Goal: Transaction & Acquisition: Purchase product/service

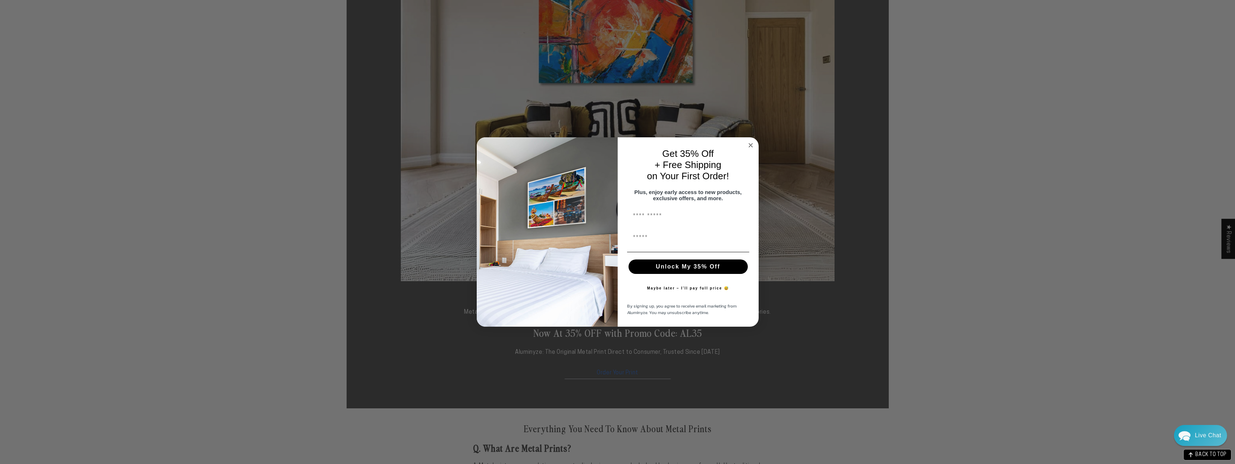
scroll to position [217, 0]
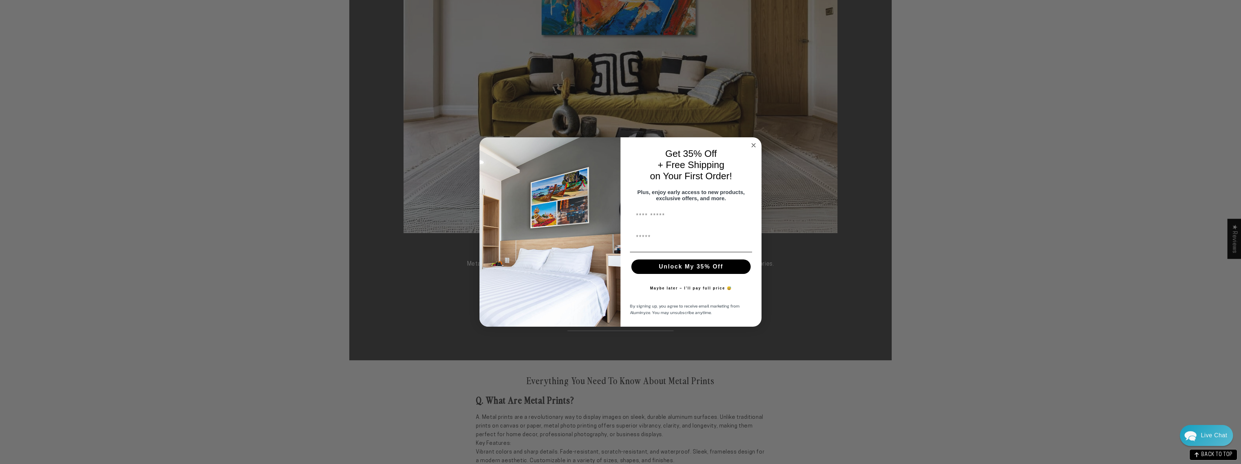
click at [755, 142] on circle "Close dialog" at bounding box center [753, 145] width 8 height 8
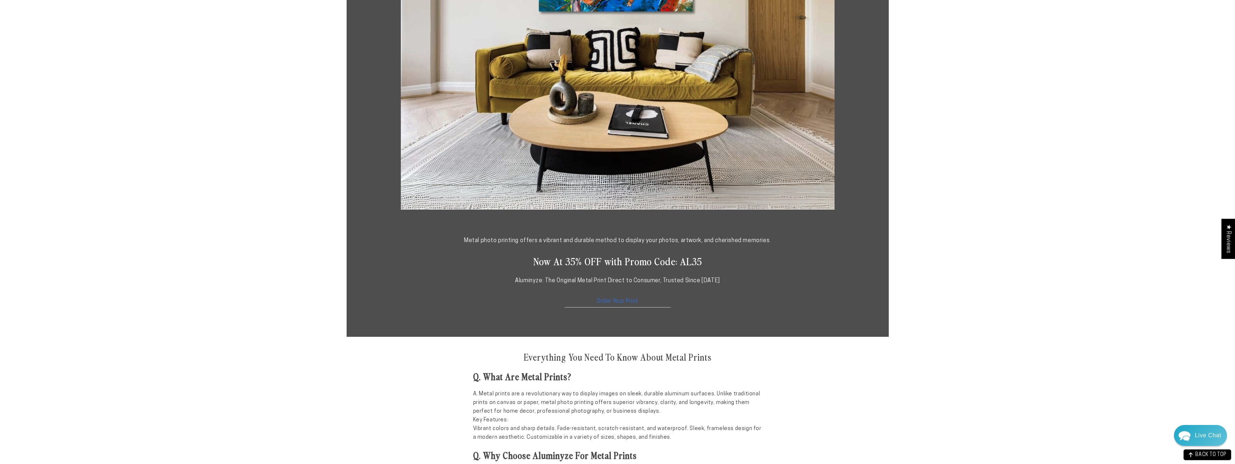
scroll to position [253, 0]
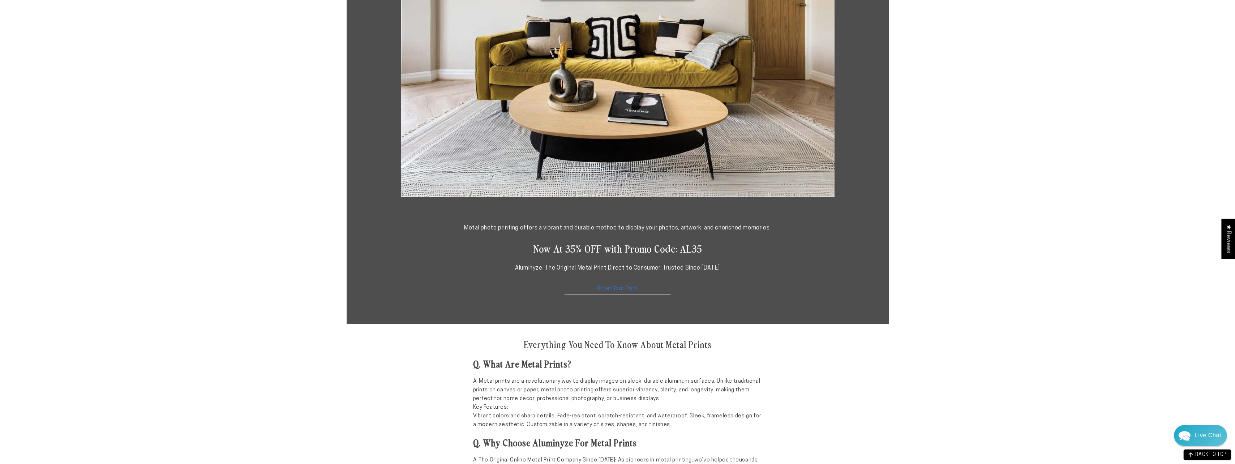
click at [626, 288] on link "Order Your Print" at bounding box center [618, 287] width 108 height 16
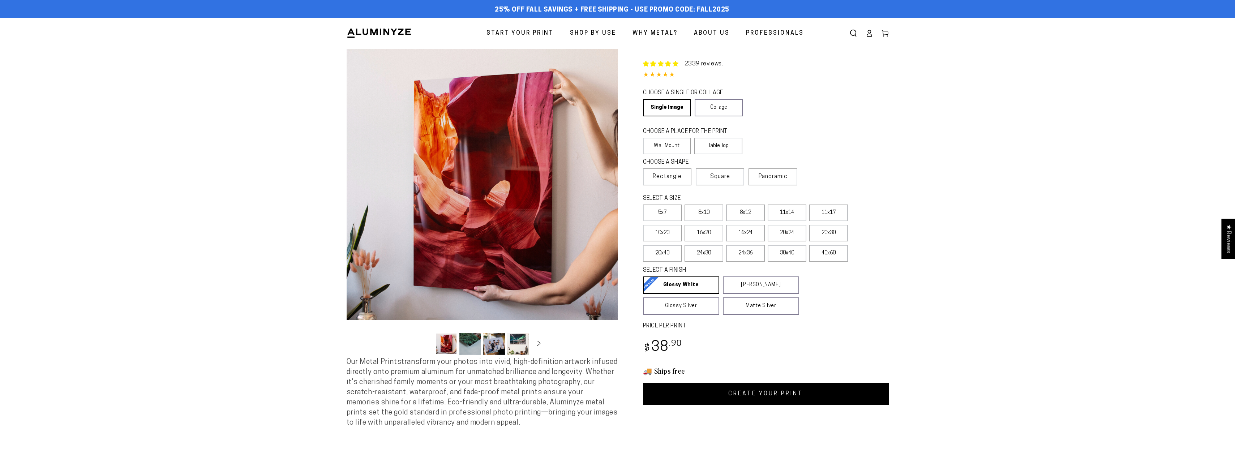
select select "**********"
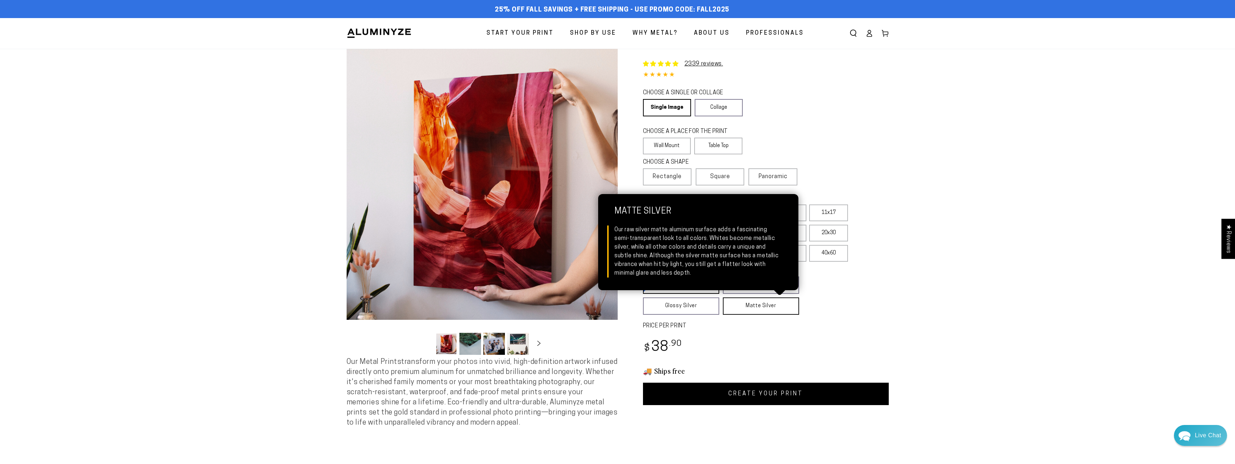
click at [749, 308] on link "Matte Silver Matte Silver Our raw silver matte aluminum surface adds a fascinat…" at bounding box center [761, 306] width 76 height 17
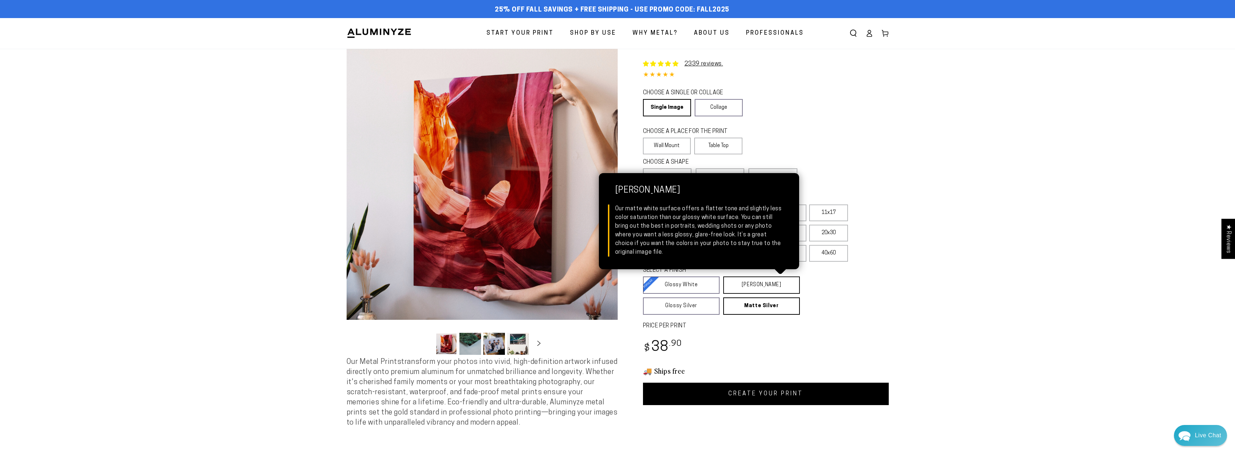
click at [749, 284] on link "[PERSON_NAME] Matte White Our matte white surface offers a flatter tone and sli…" at bounding box center [761, 285] width 77 height 17
click at [758, 287] on link "[PERSON_NAME] Matte White Our matte white surface offers a flatter tone and sli…" at bounding box center [761, 285] width 77 height 17
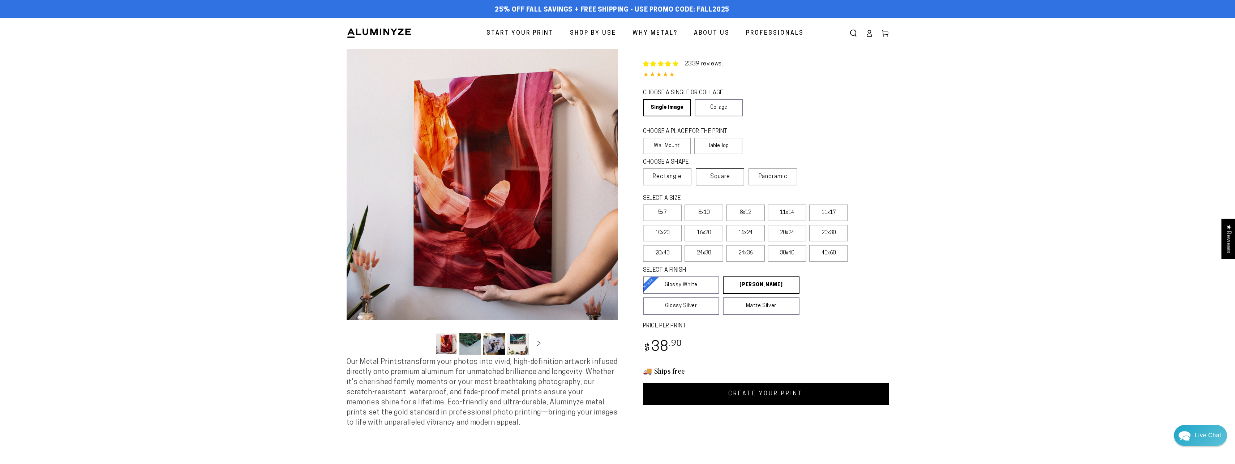
click at [716, 176] on span "Square" at bounding box center [720, 176] width 20 height 9
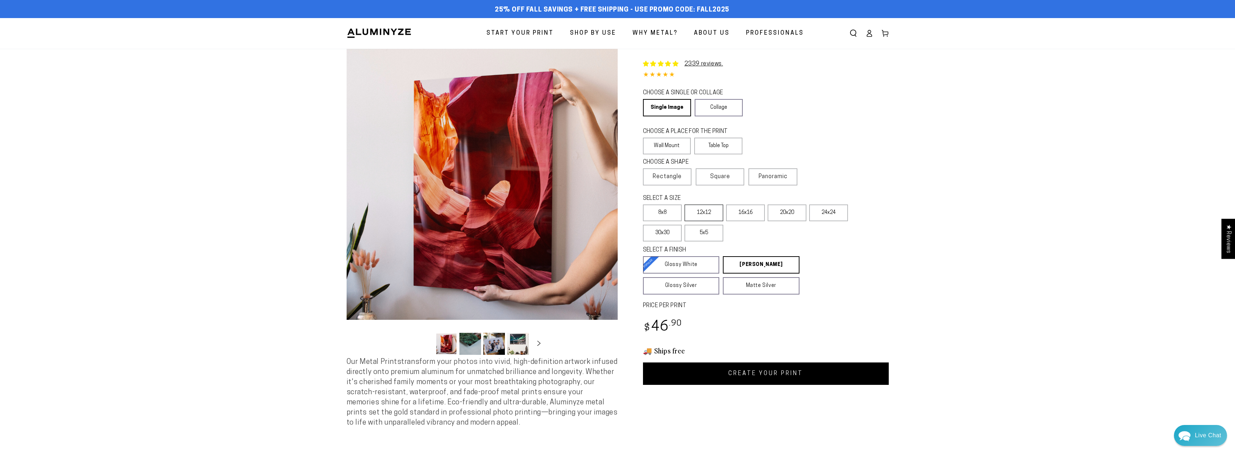
click at [709, 213] on label "12x12" at bounding box center [704, 213] width 39 height 17
click at [471, 347] on button "Load image 2 in gallery view" at bounding box center [470, 344] width 22 height 22
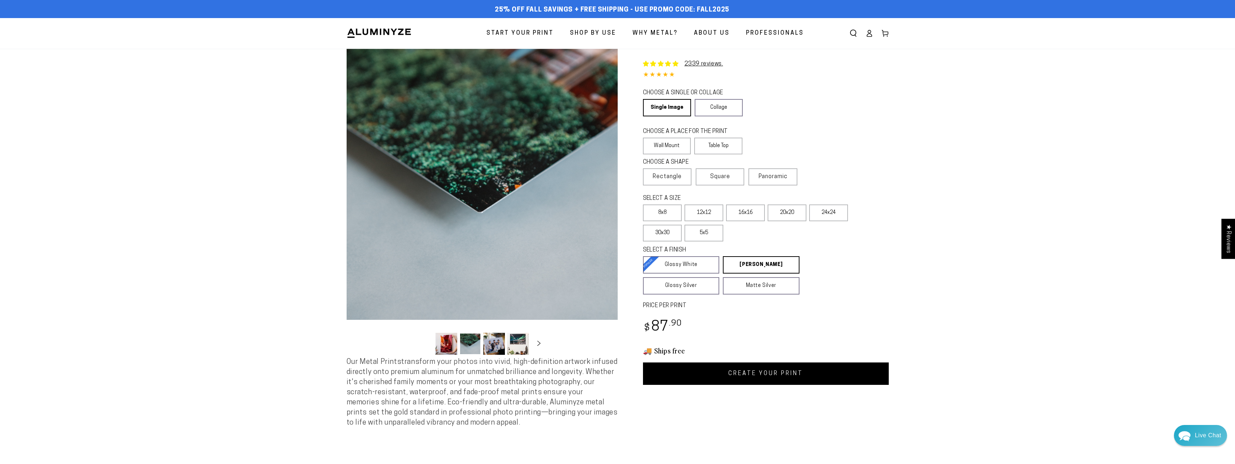
click at [490, 343] on button "Load image 3 in gallery view" at bounding box center [494, 344] width 22 height 22
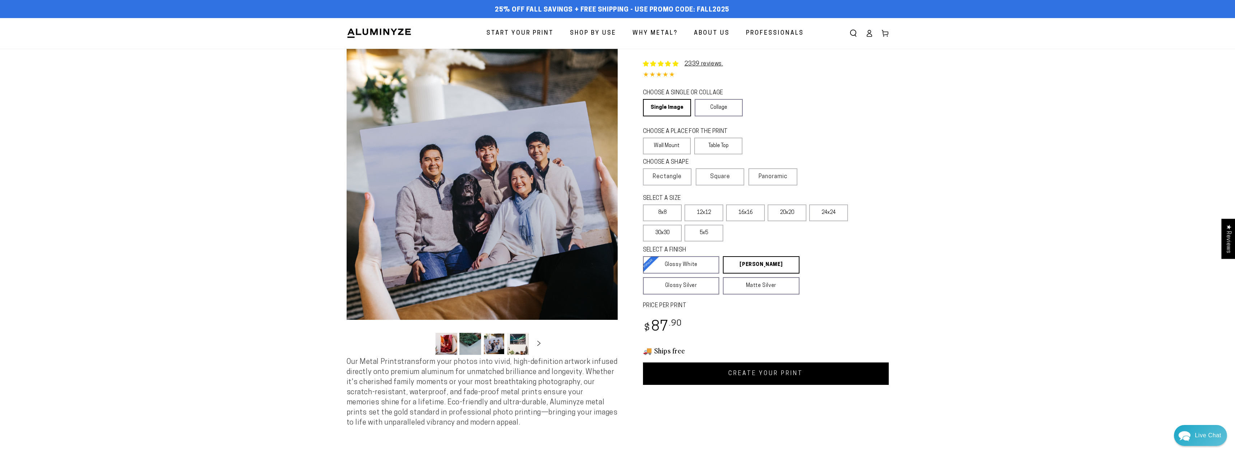
click at [513, 345] on button "Load image 4 in gallery view" at bounding box center [518, 344] width 22 height 22
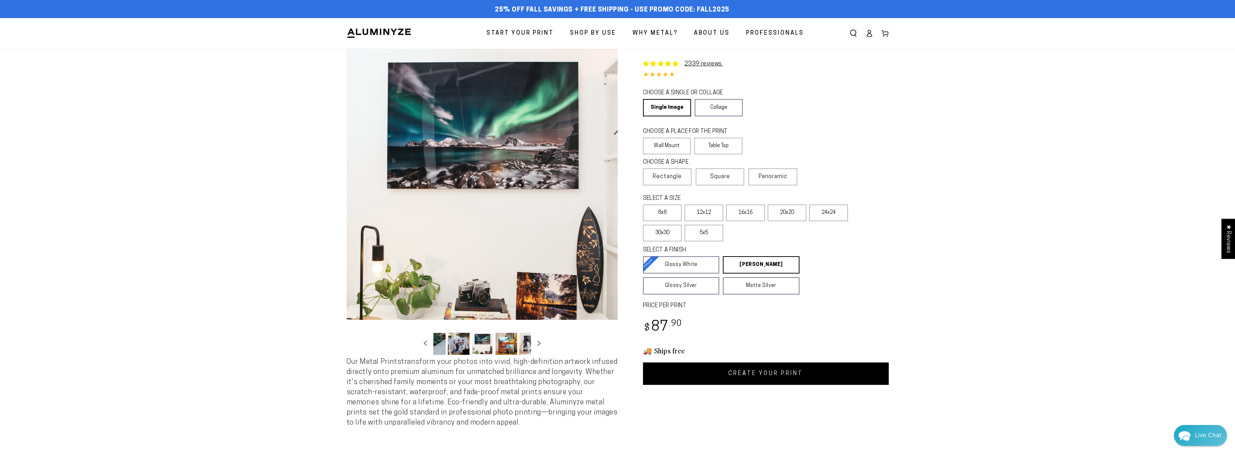
scroll to position [0, 70]
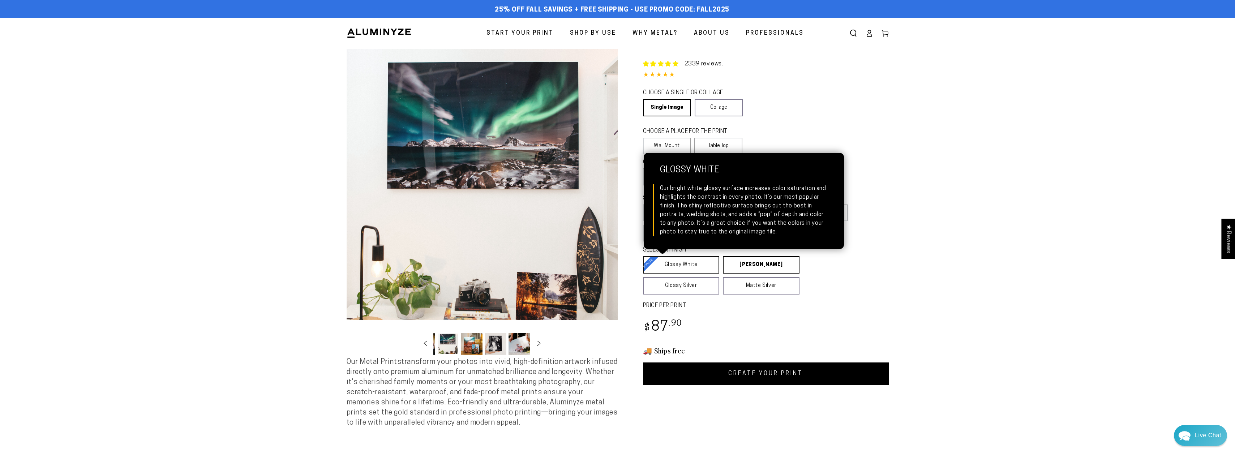
click at [680, 265] on link "Glossy White Glossy White Our bright white glossy surface increases color satur…" at bounding box center [681, 264] width 77 height 17
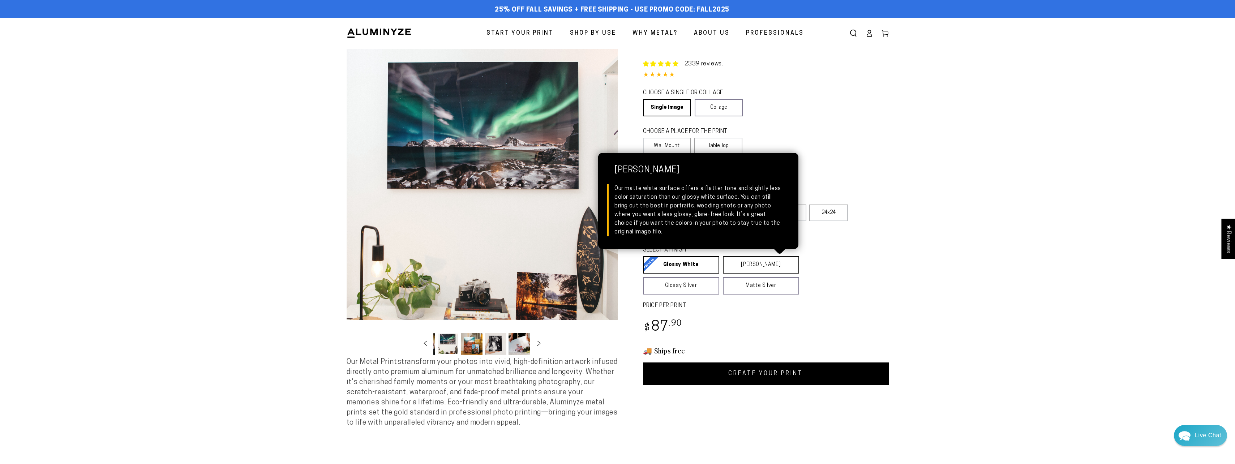
click at [761, 266] on link "[PERSON_NAME] Matte White Our matte white surface offers a flatter tone and sli…" at bounding box center [761, 264] width 76 height 17
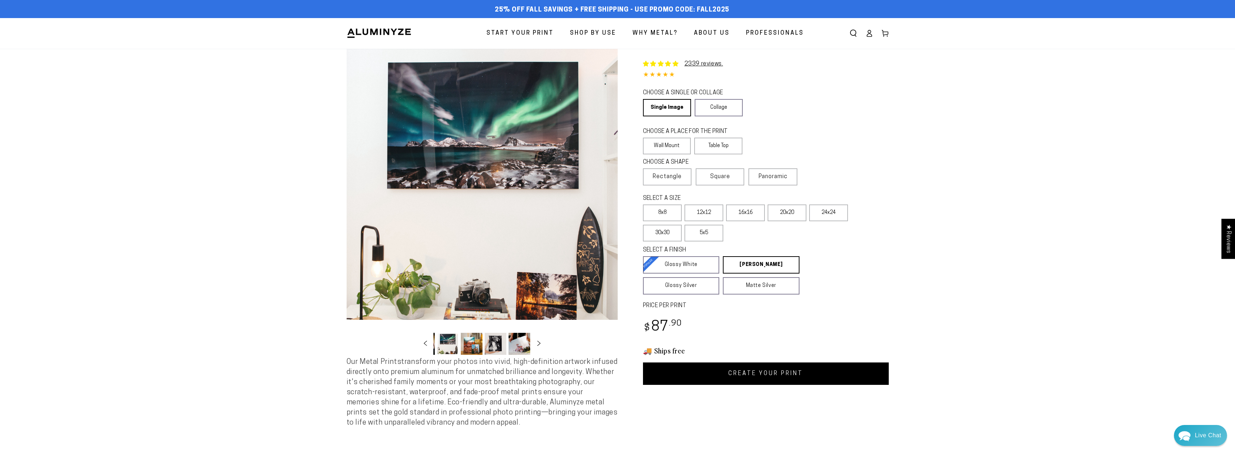
click at [776, 373] on link "CREATE YOUR PRINT" at bounding box center [766, 374] width 246 height 22
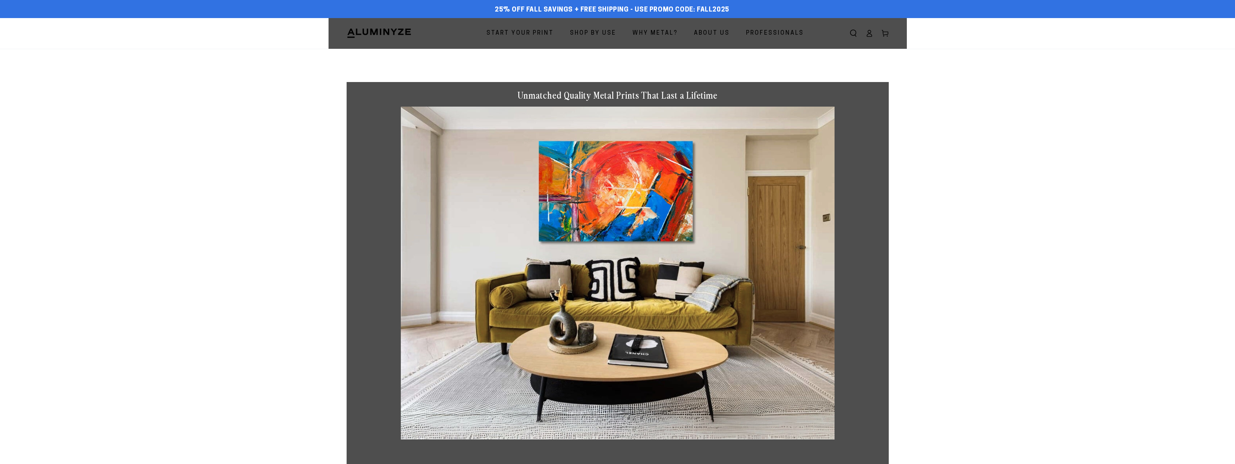
scroll to position [253, 0]
click at [506, 35] on span "Start Your Print" at bounding box center [520, 33] width 67 height 10
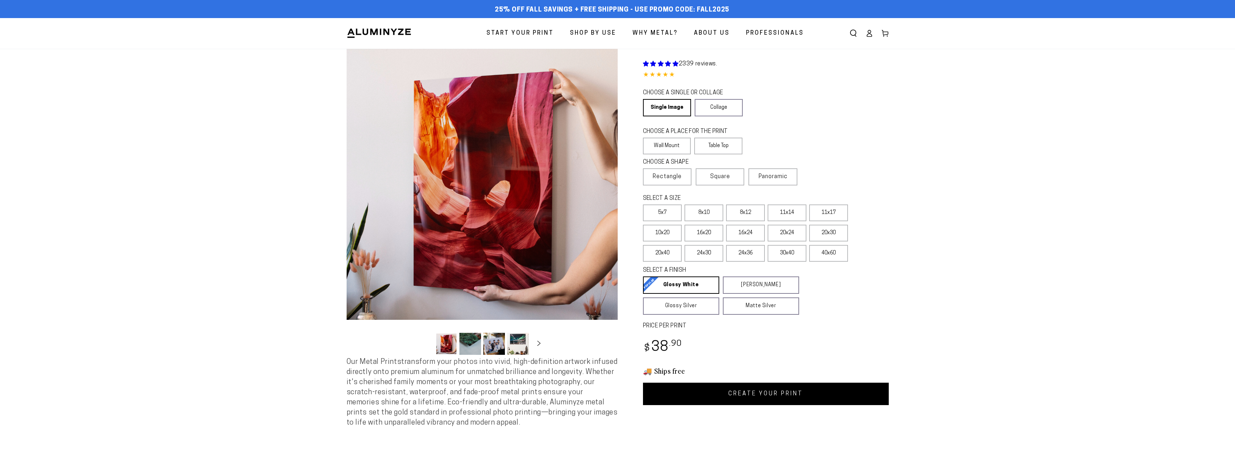
select select "**********"
click at [730, 175] on span "Square" at bounding box center [720, 176] width 20 height 9
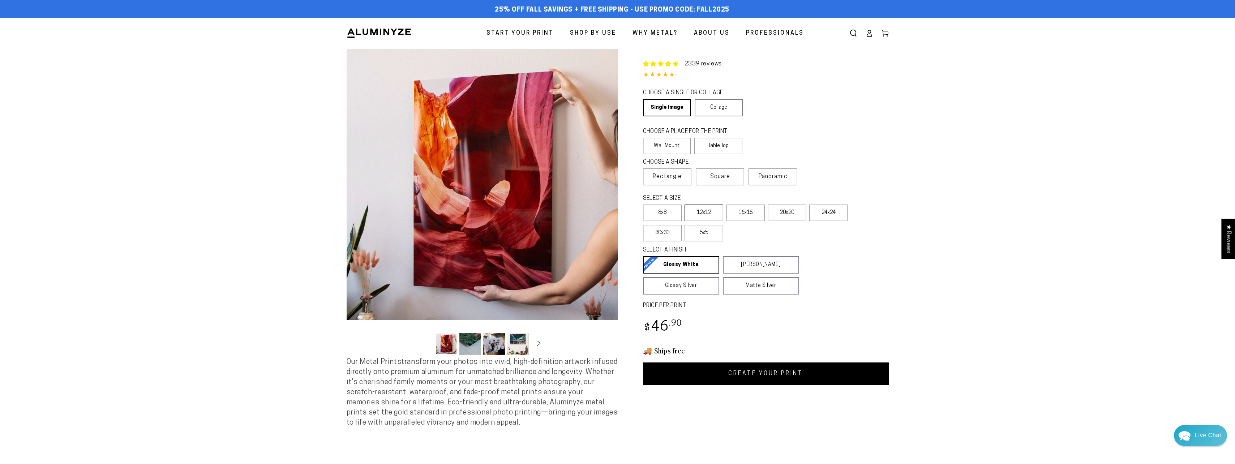
click at [711, 208] on label "12x12" at bounding box center [704, 213] width 39 height 17
click at [771, 375] on link "CREATE YOUR PRINT" at bounding box center [766, 374] width 246 height 22
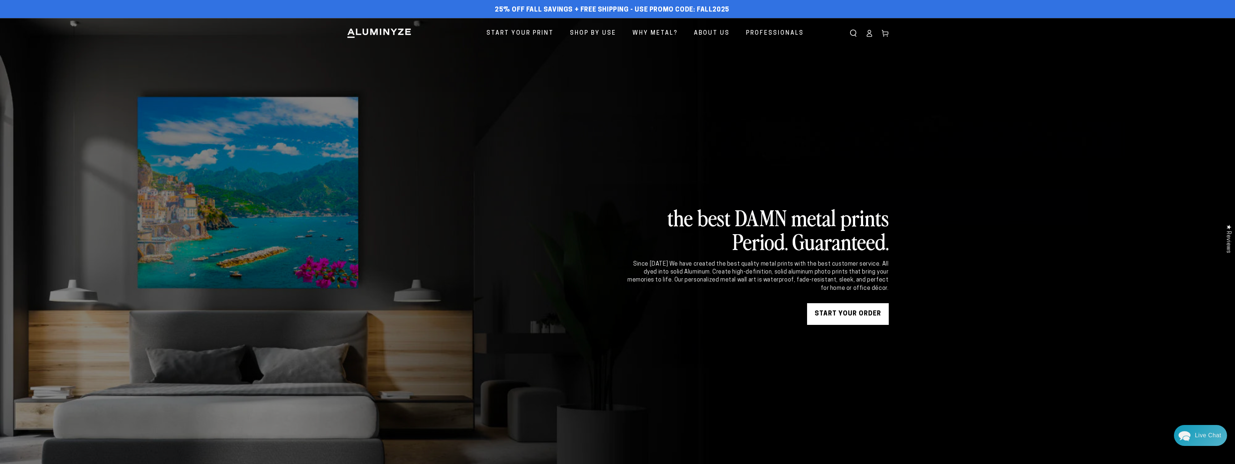
click at [854, 318] on link "START YOUR Order" at bounding box center [848, 314] width 82 height 22
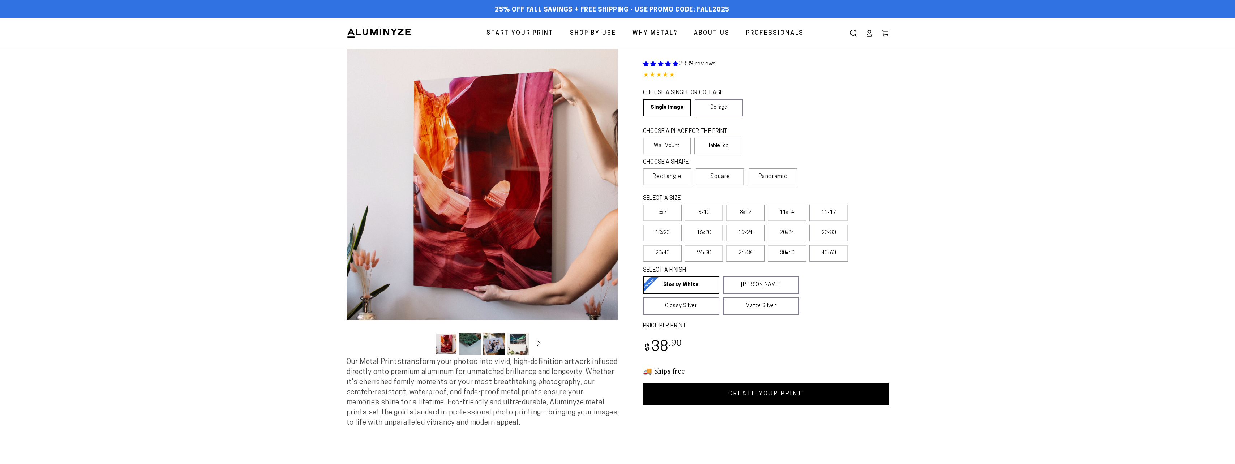
select select "**********"
click at [730, 182] on label "Square" at bounding box center [720, 176] width 48 height 17
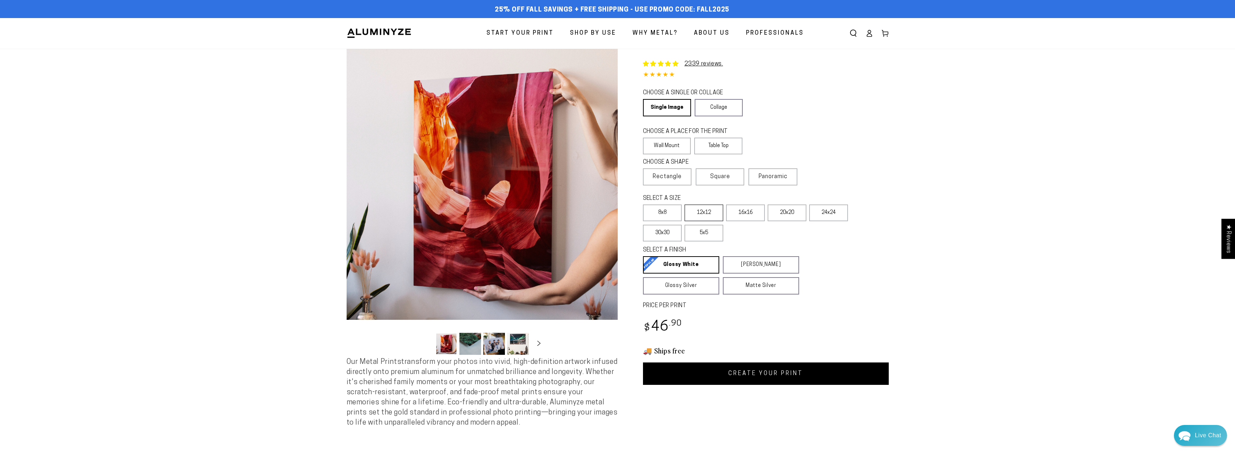
click at [703, 213] on label "12x12" at bounding box center [704, 213] width 39 height 17
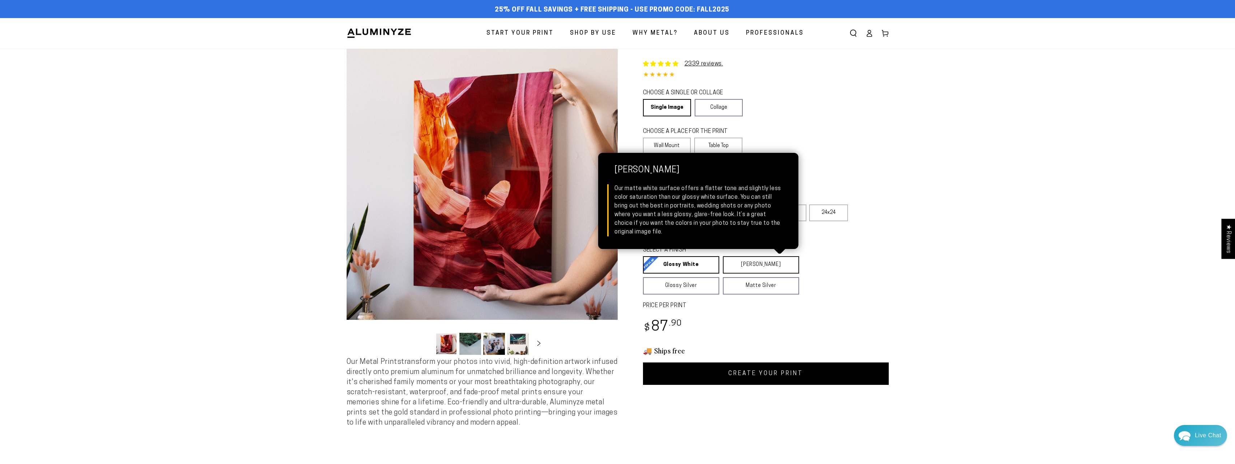
click at [737, 267] on link "[PERSON_NAME] Matte White Our matte white surface offers a flatter tone and sli…" at bounding box center [761, 264] width 76 height 17
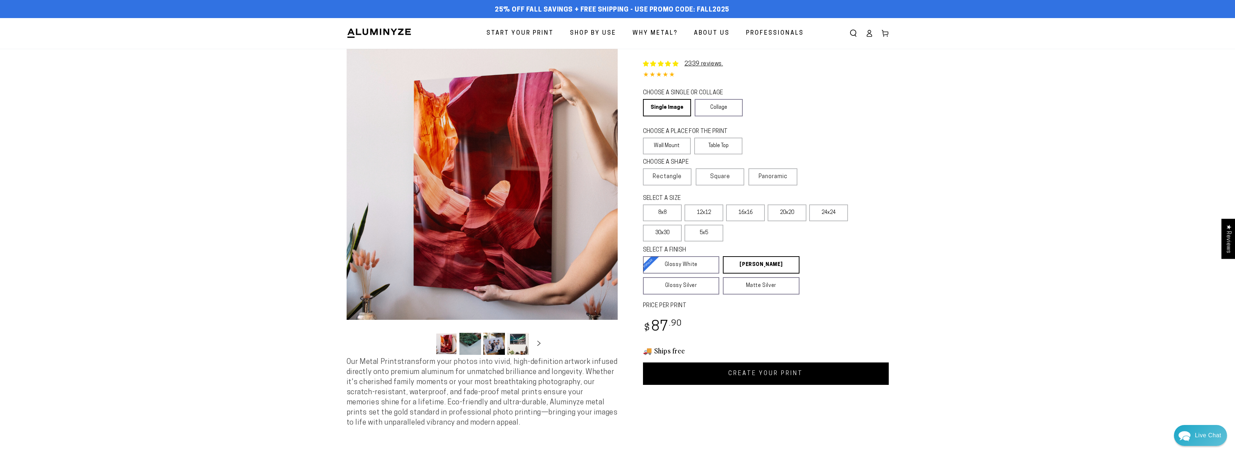
click at [748, 367] on link "CREATE YOUR PRINT" at bounding box center [766, 374] width 246 height 22
select select "**********"
click at [681, 182] on label "Rectangle" at bounding box center [667, 176] width 48 height 17
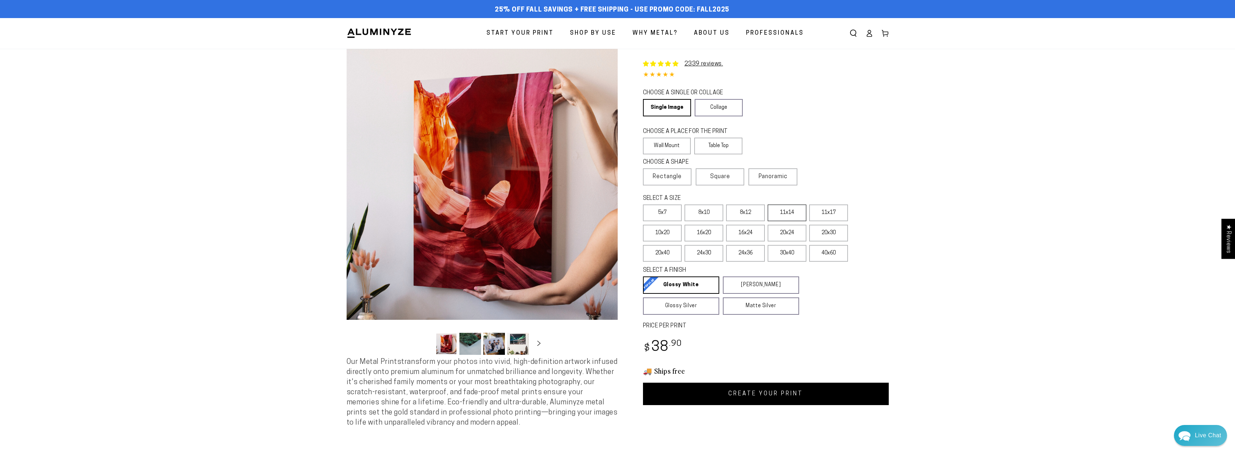
click at [783, 214] on label "11x14" at bounding box center [787, 213] width 39 height 17
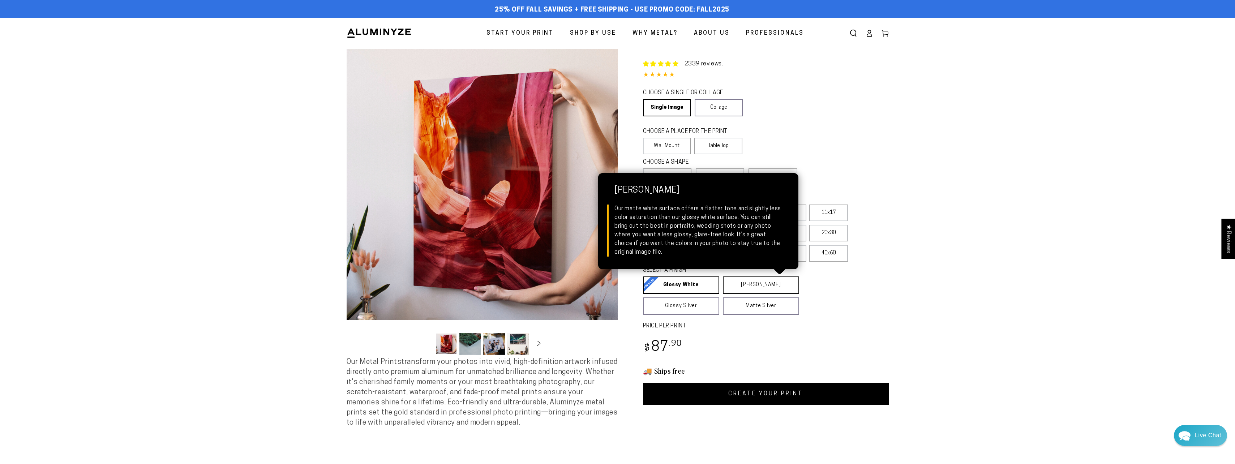
click at [759, 284] on link "[PERSON_NAME] Matte White Our matte white surface offers a flatter tone and sli…" at bounding box center [761, 285] width 76 height 17
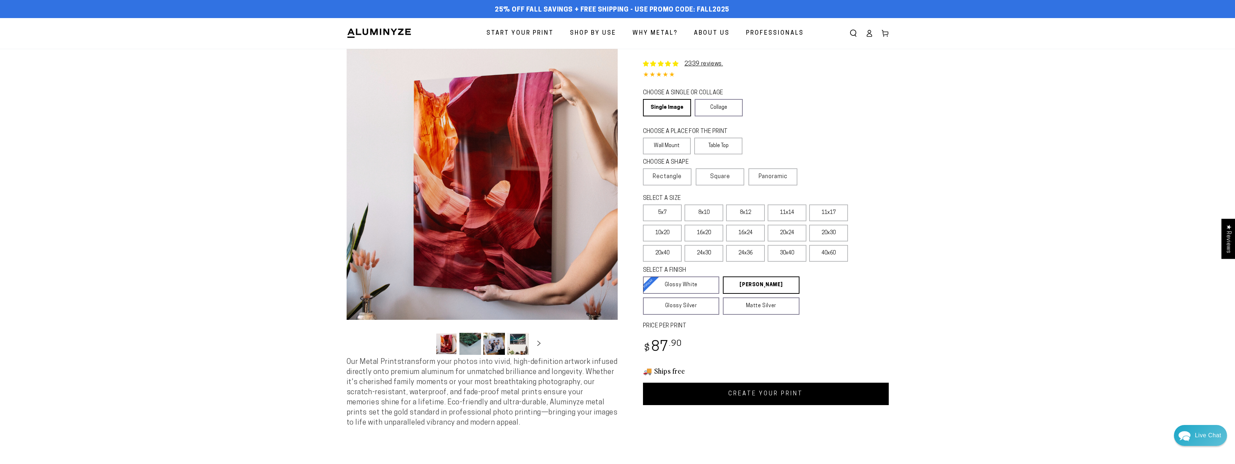
click at [761, 395] on link "CREATE YOUR PRINT" at bounding box center [766, 394] width 246 height 22
